Goal: Find specific page/section: Find specific page/section

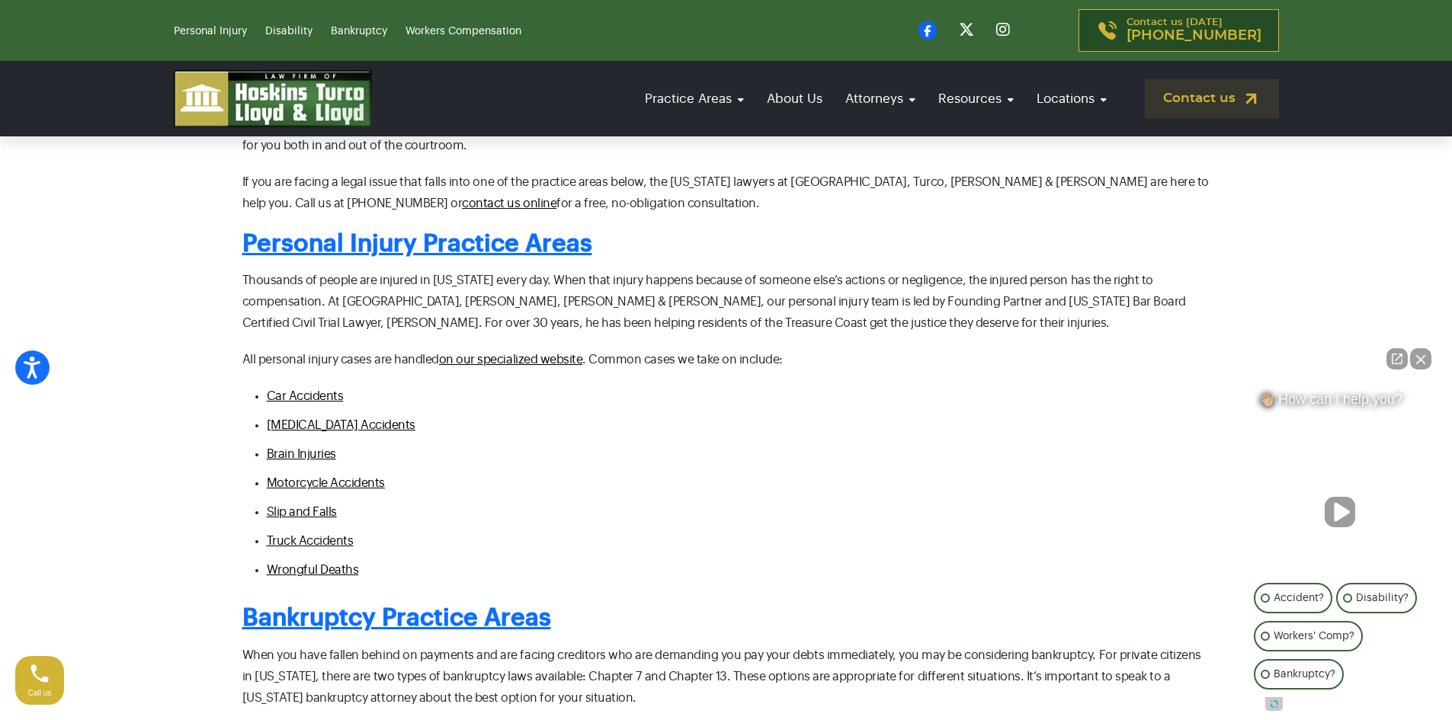
scroll to position [838, 0]
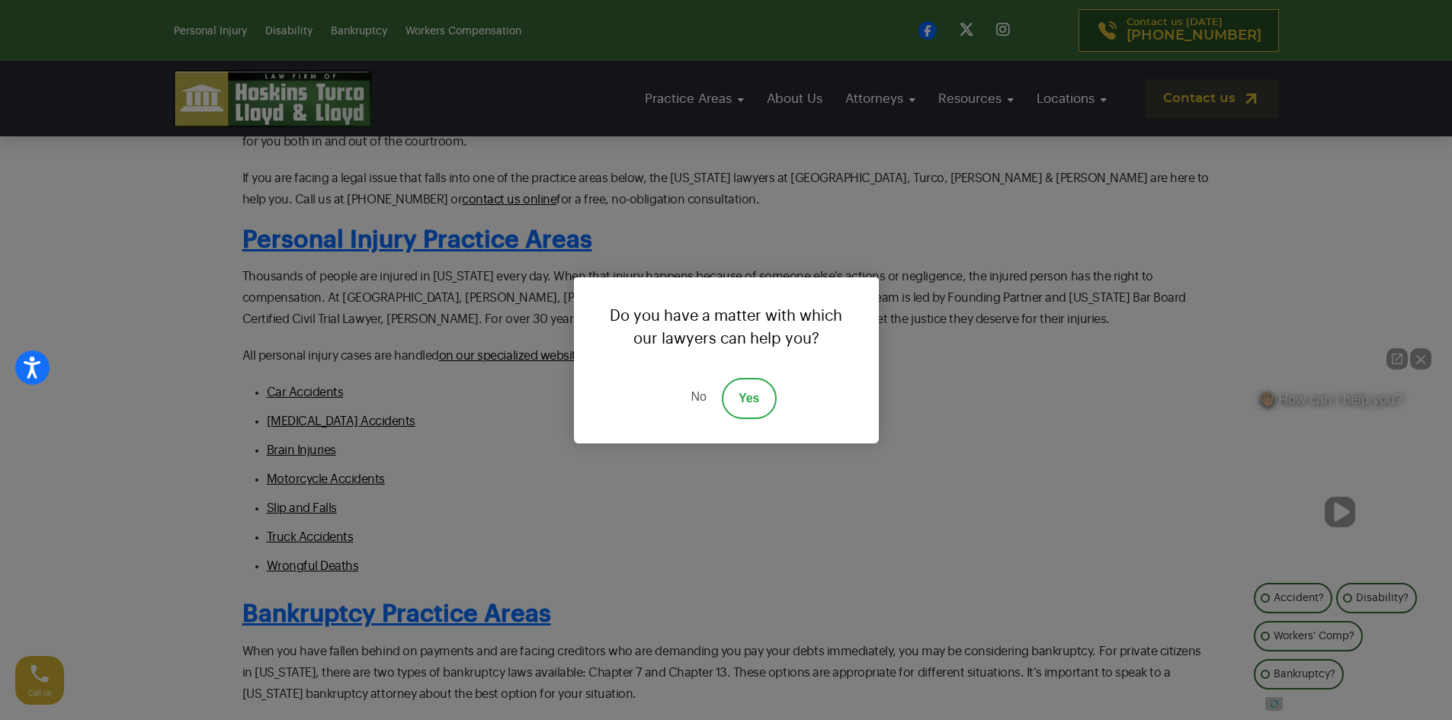
drag, startPoint x: 704, startPoint y: 400, endPoint x: 695, endPoint y: 396, distance: 9.6
click at [698, 398] on link "No" at bounding box center [698, 398] width 46 height 41
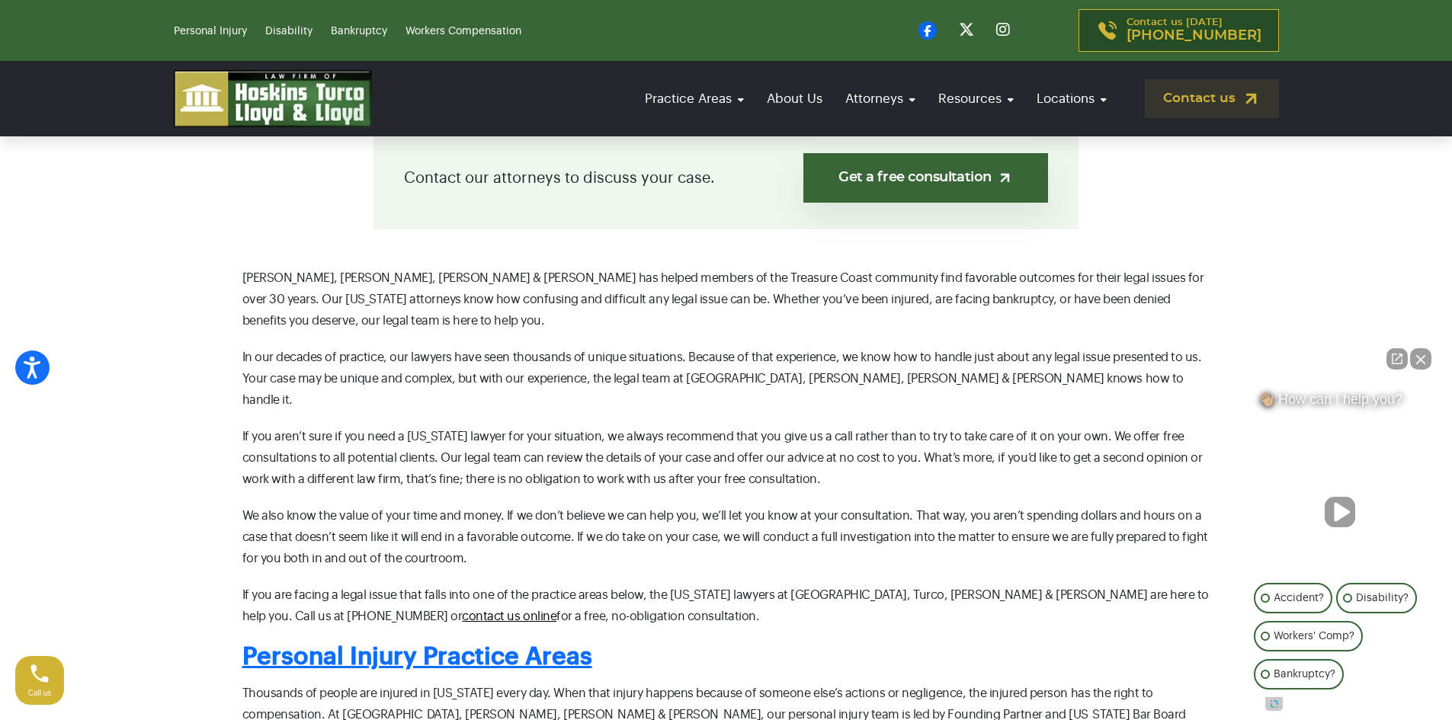
scroll to position [152, 0]
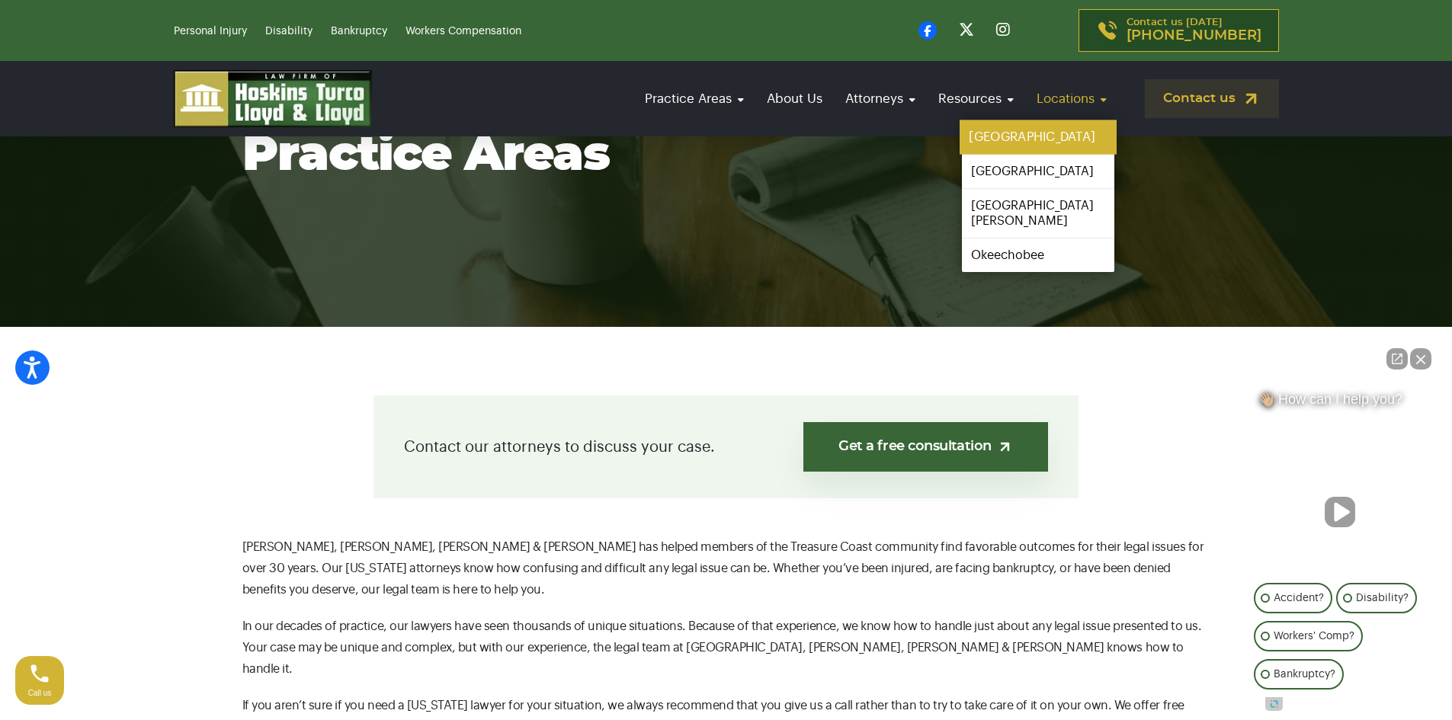
click at [1016, 139] on link "[GEOGRAPHIC_DATA]" at bounding box center [1038, 137] width 157 height 34
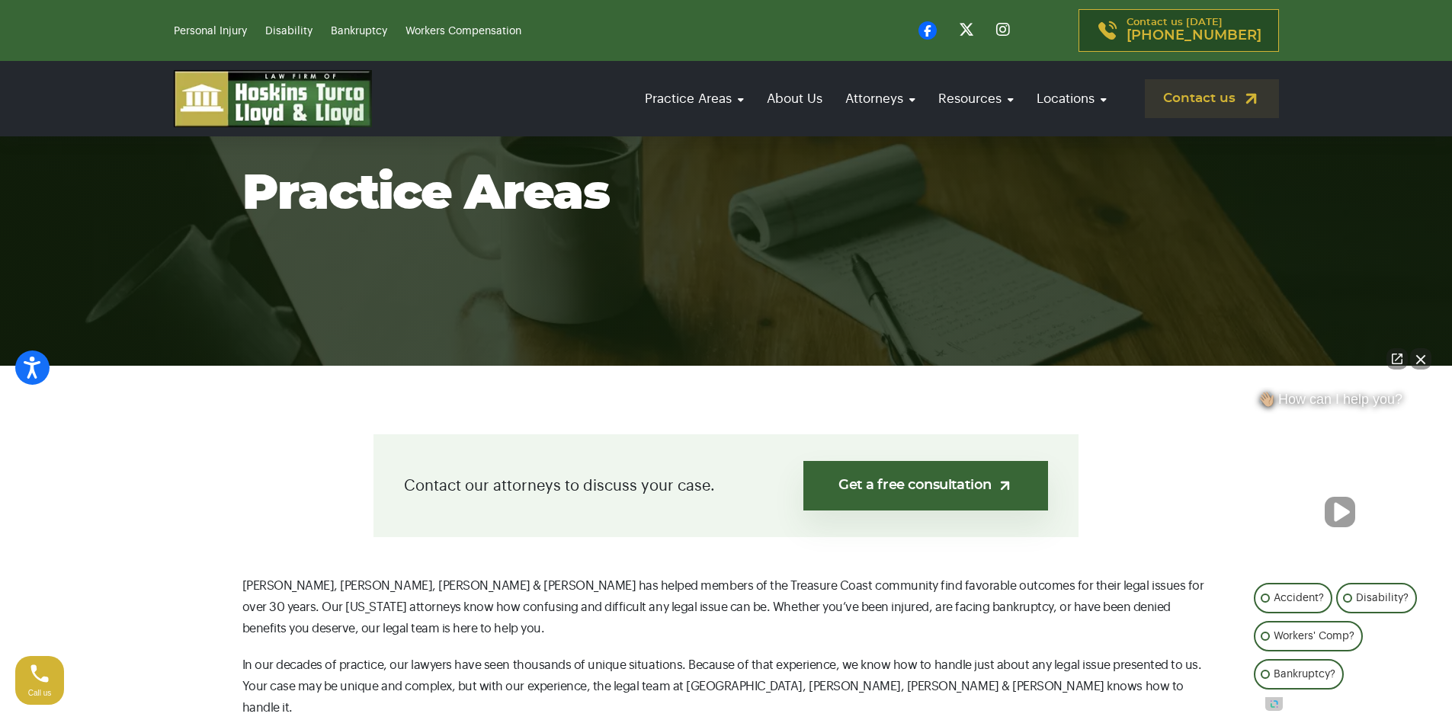
scroll to position [76, 0]
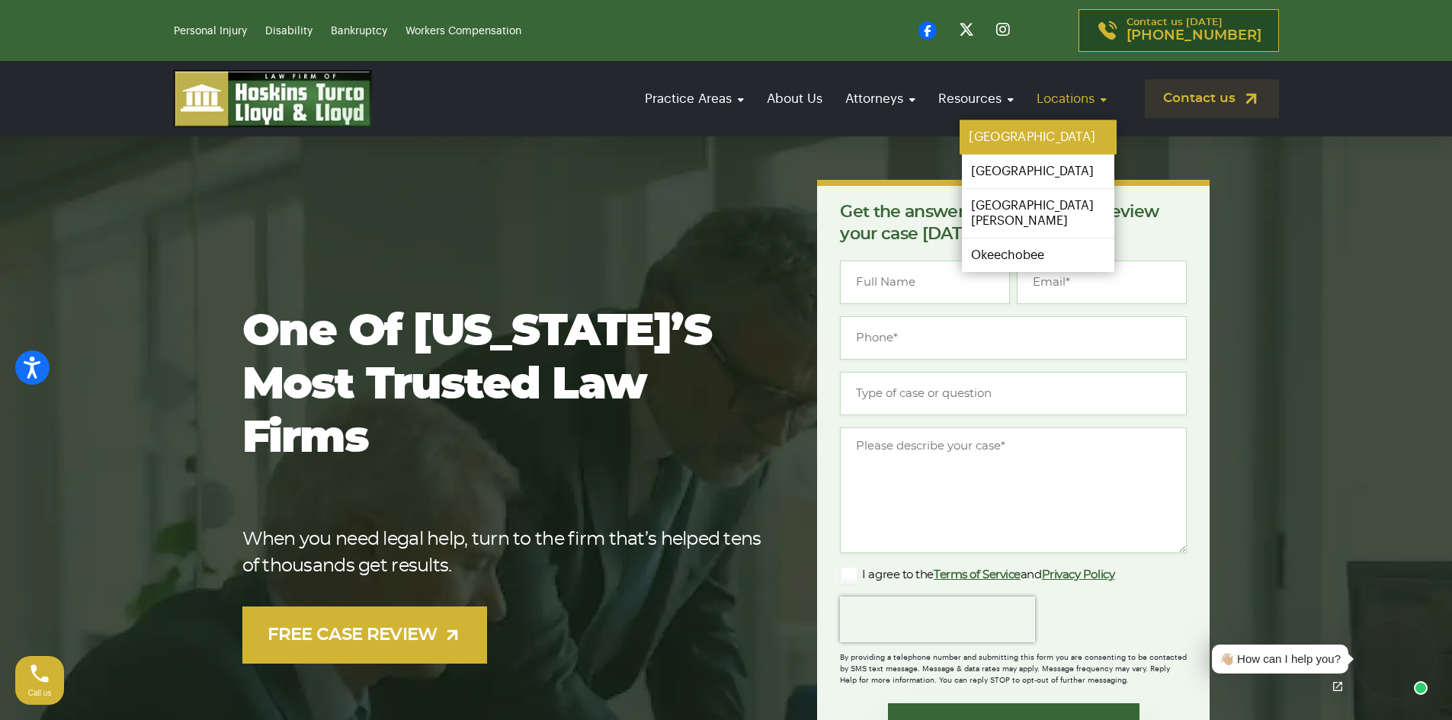
click at [1027, 143] on link "[GEOGRAPHIC_DATA]" at bounding box center [1038, 137] width 157 height 34
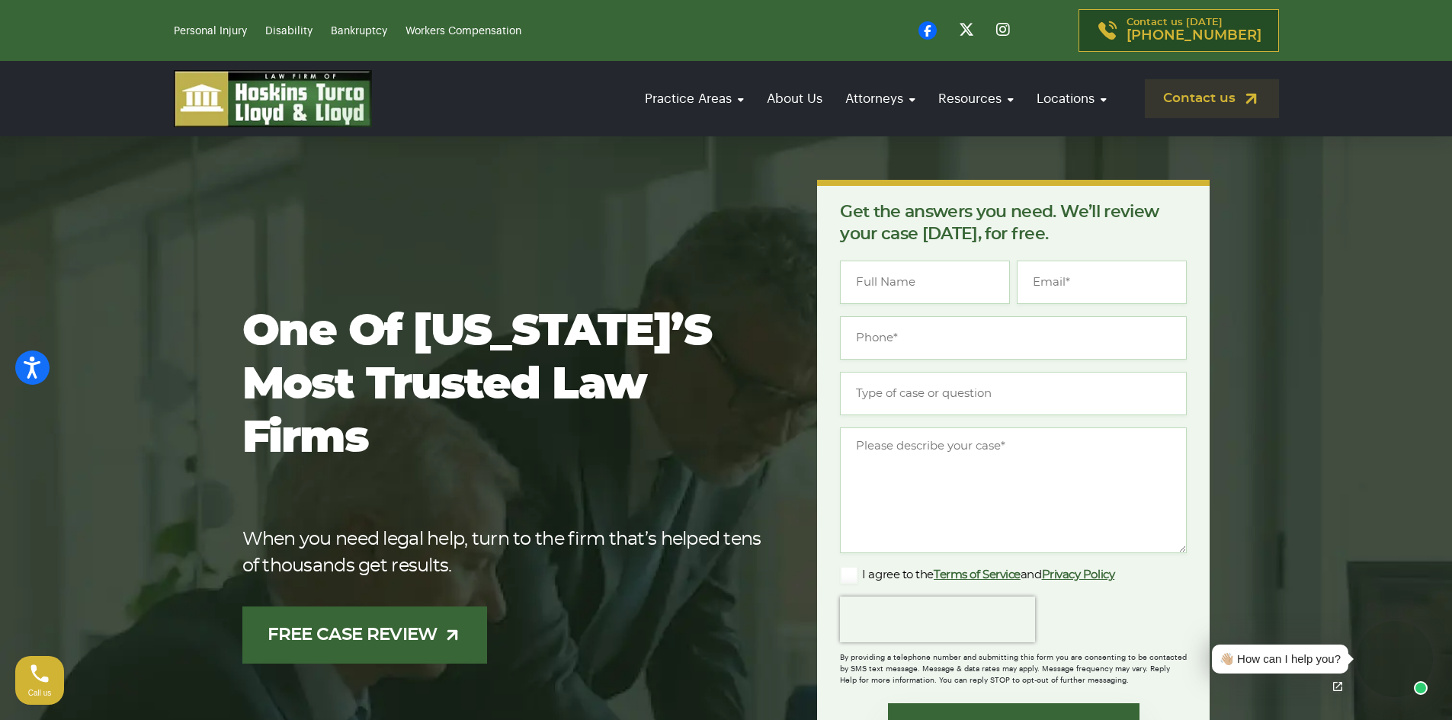
click at [361, 613] on link "FREE CASE REVIEW" at bounding box center [364, 635] width 245 height 57
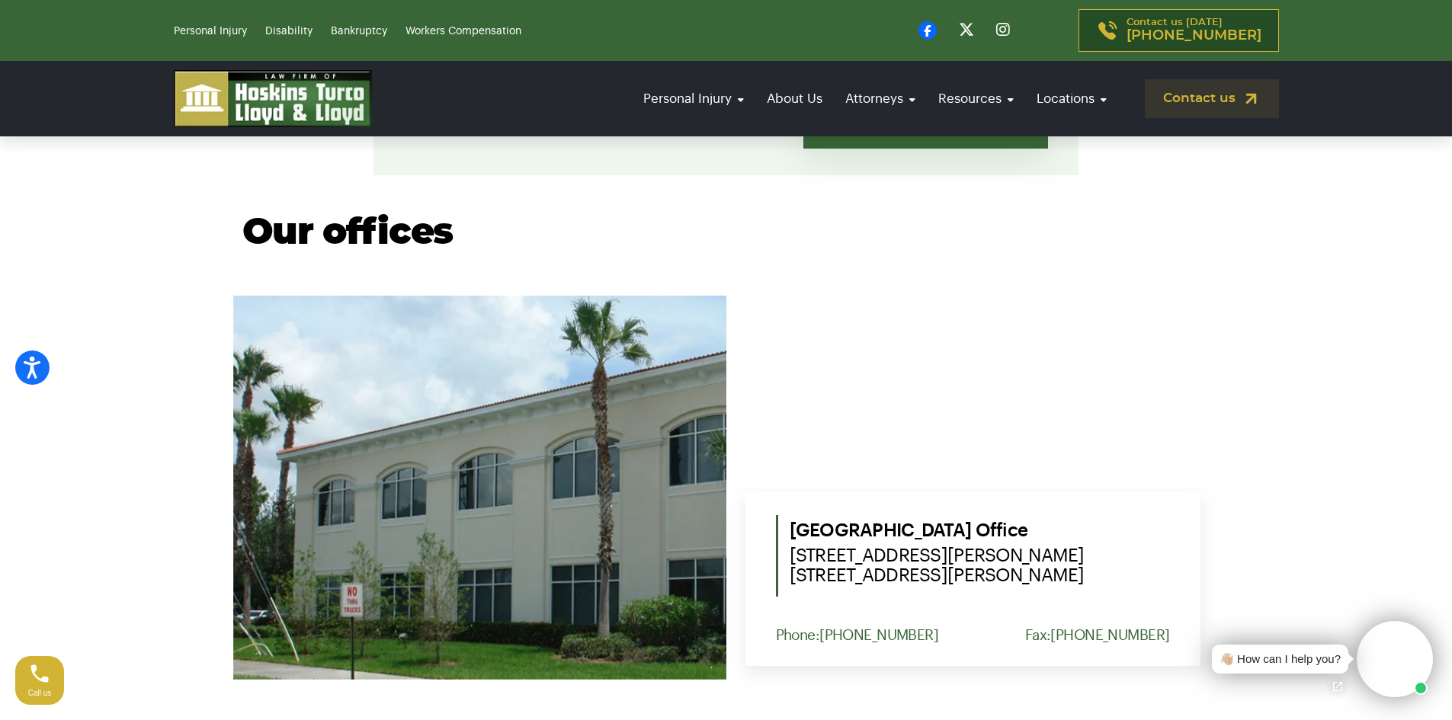
scroll to position [457, 0]
